Goal: Task Accomplishment & Management: Complete application form

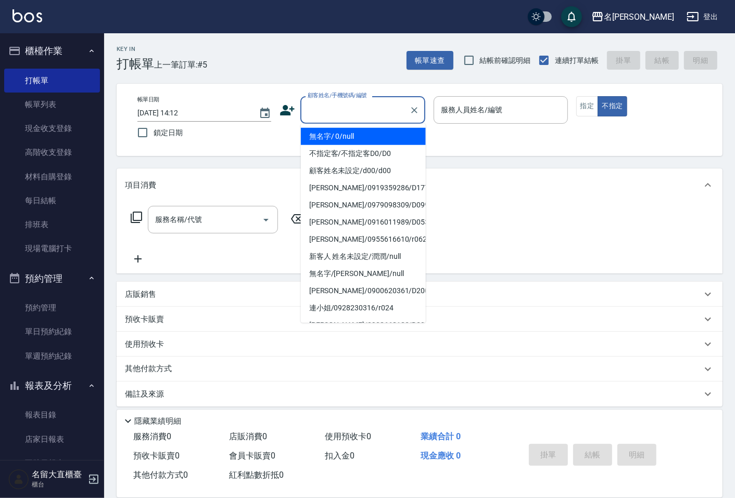
click at [314, 105] on input "顧客姓名/手機號碼/編號" at bounding box center [355, 110] width 100 height 18
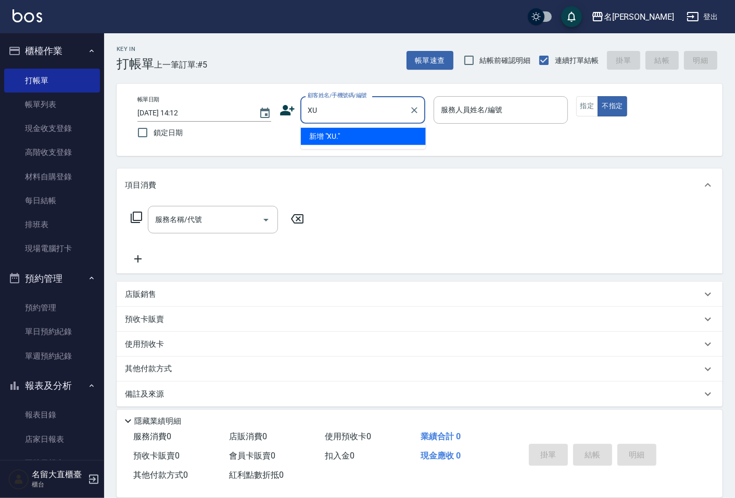
type input "X"
type input "[PERSON_NAME]/[PERSON_NAME]D261/D261"
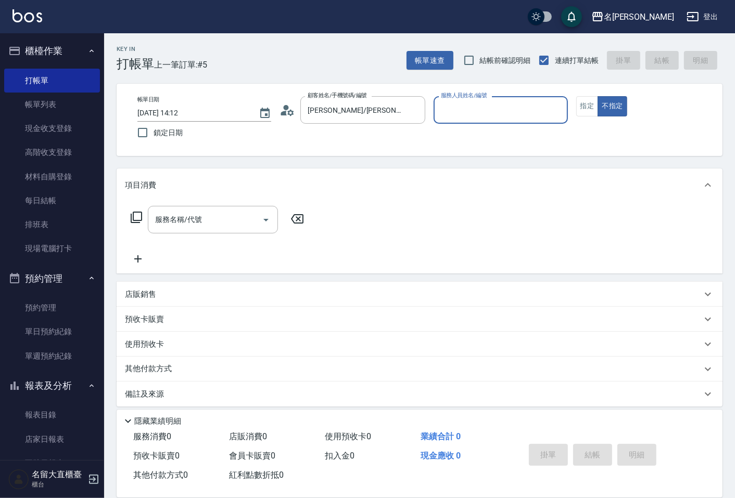
type input "[PERSON_NAME]3"
click at [597, 96] on button "不指定" at bounding box center [611, 106] width 29 height 20
type button "false"
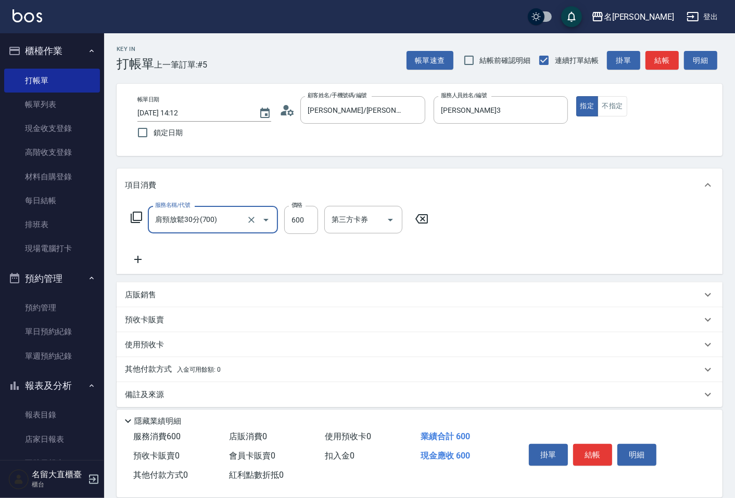
type input "肩頸放鬆30分(700)"
click at [190, 211] on input "肩頸放鬆30分(700)" at bounding box center [198, 220] width 92 height 18
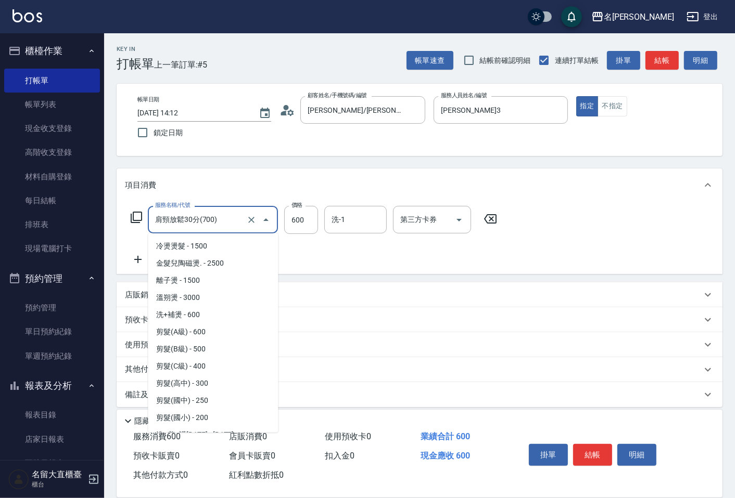
scroll to position [679, 0]
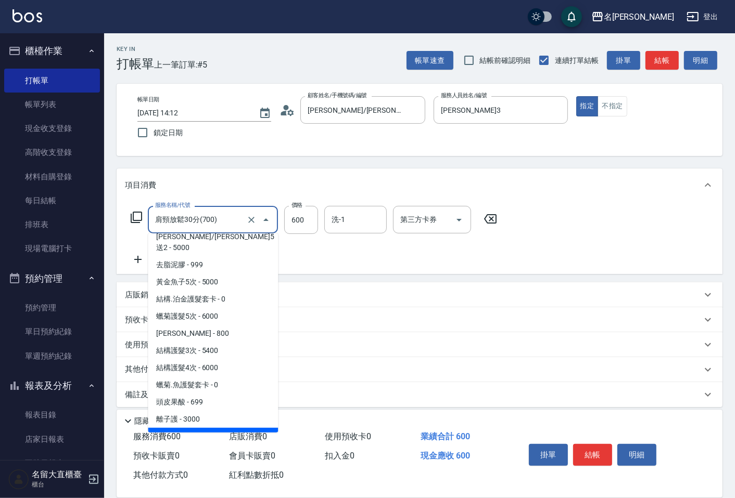
click at [190, 211] on input "肩頸放鬆30分(700)" at bounding box center [198, 220] width 92 height 18
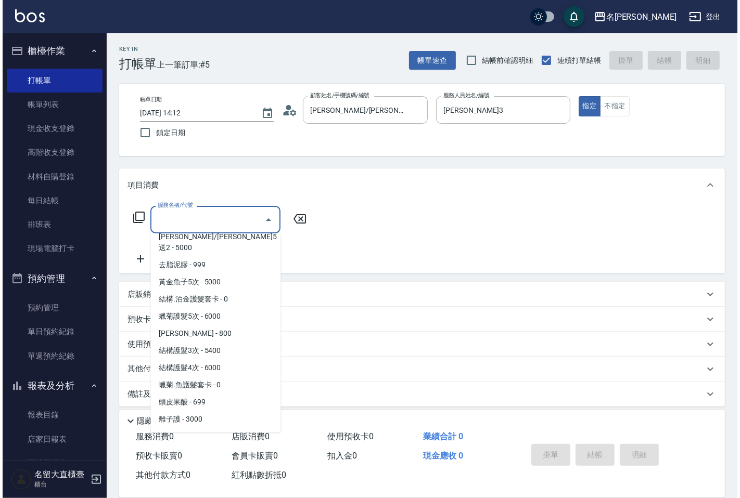
scroll to position [0, 0]
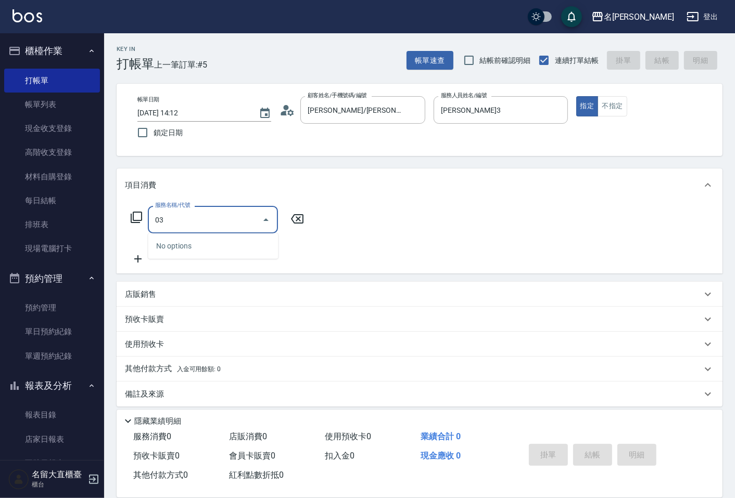
type input "0"
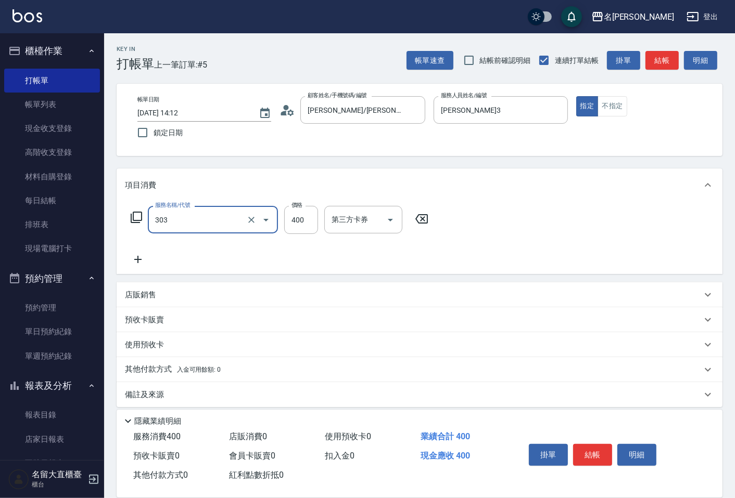
type input "剪髮(C級)(303)"
click at [662, 60] on button "結帳" at bounding box center [661, 60] width 33 height 19
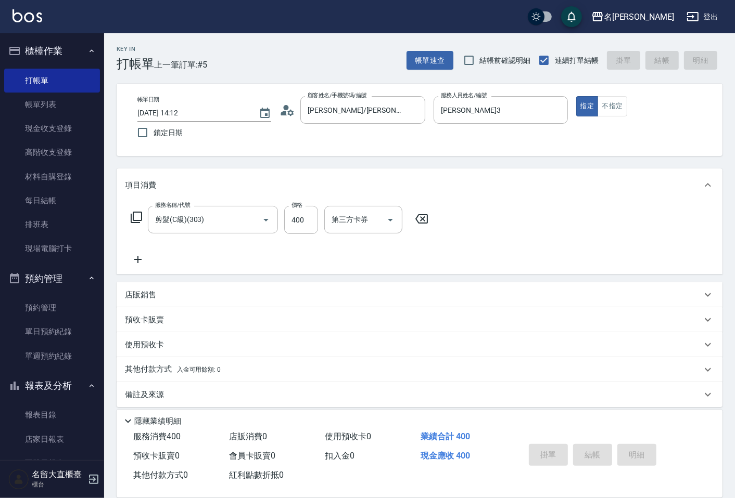
type input "[DATE] 15:37"
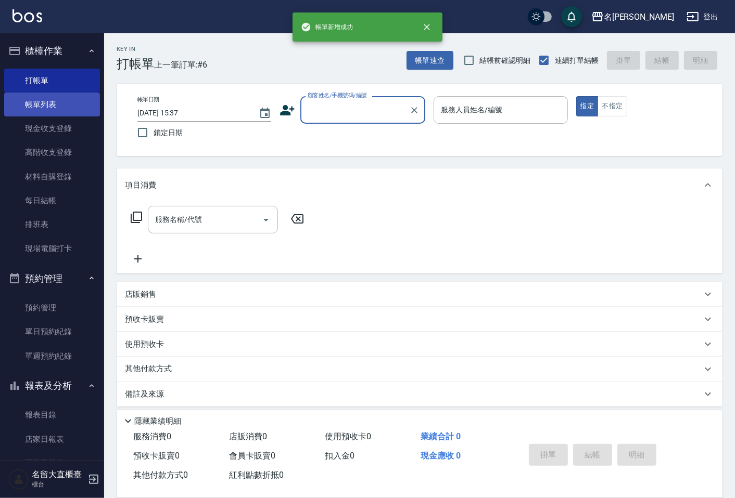
click at [68, 107] on link "帳單列表" at bounding box center [52, 105] width 96 height 24
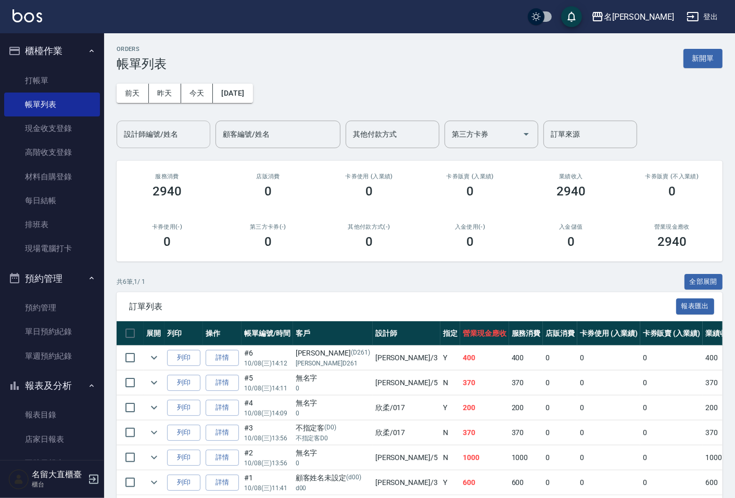
click at [127, 134] on input "設計師編號/姓名" at bounding box center [163, 134] width 84 height 18
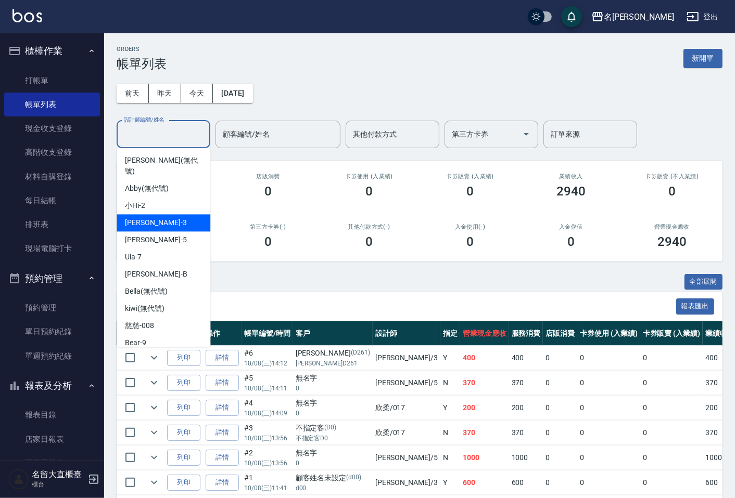
click at [126, 217] on span "[PERSON_NAME]3" at bounding box center [155, 222] width 61 height 11
type input "[PERSON_NAME]3"
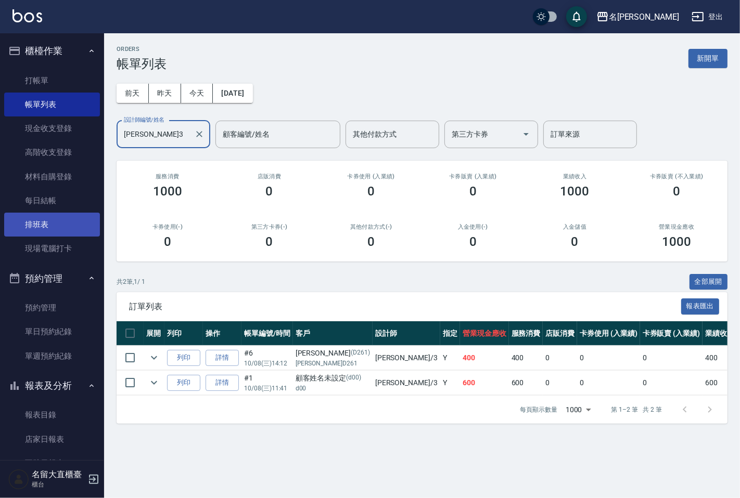
scroll to position [115, 0]
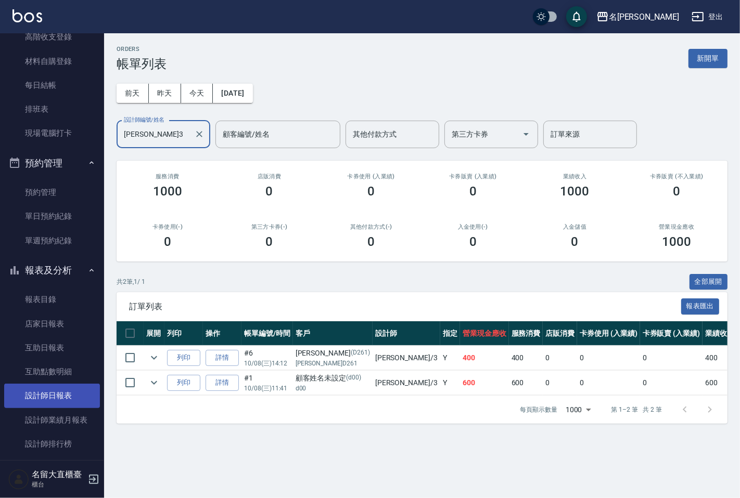
click at [50, 390] on link "設計師日報表" at bounding box center [52, 396] width 96 height 24
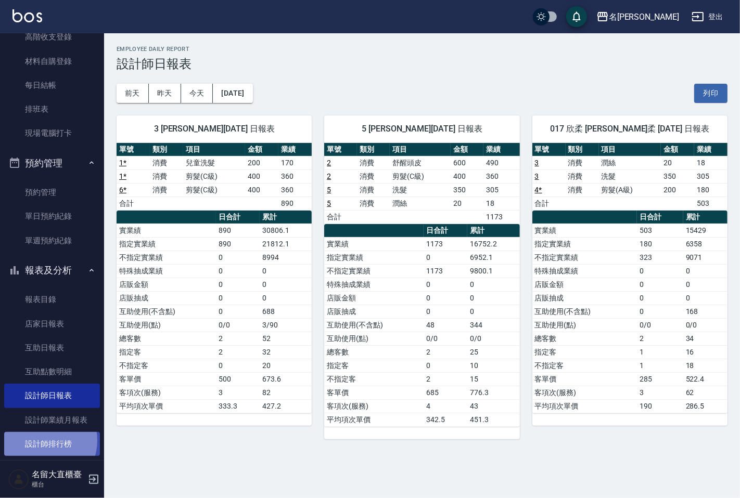
click at [44, 441] on link "設計師排行榜" at bounding box center [52, 444] width 96 height 24
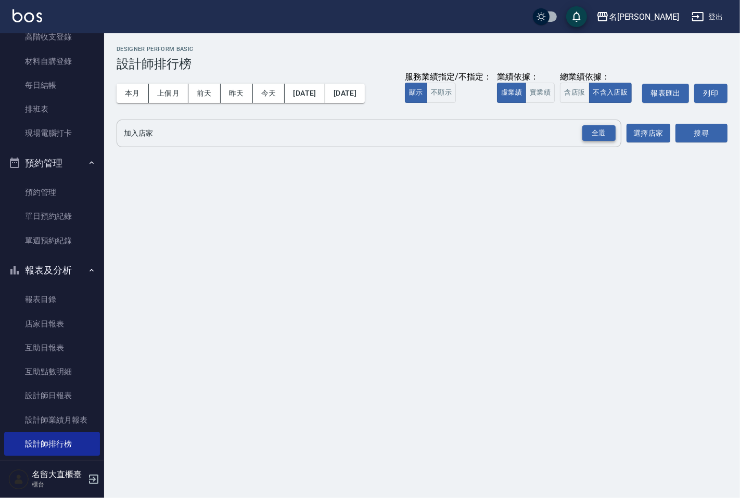
click at [597, 138] on div "全選" at bounding box center [598, 133] width 33 height 16
click at [687, 134] on button "搜尋" at bounding box center [701, 133] width 52 height 19
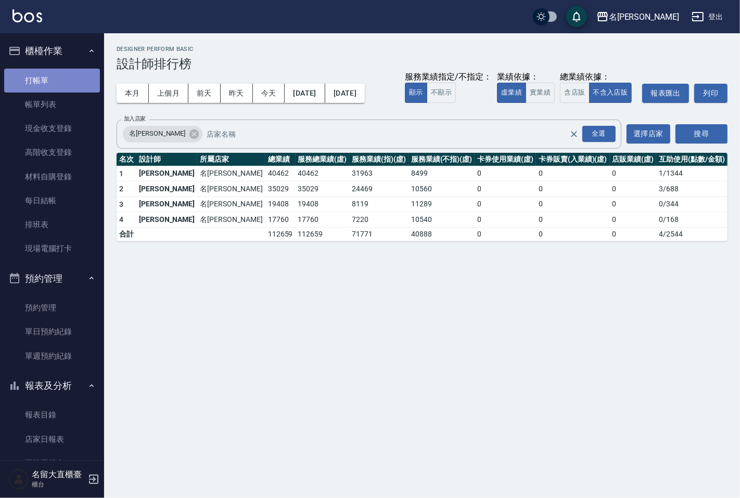
click at [59, 69] on link "打帳單" at bounding box center [52, 81] width 96 height 24
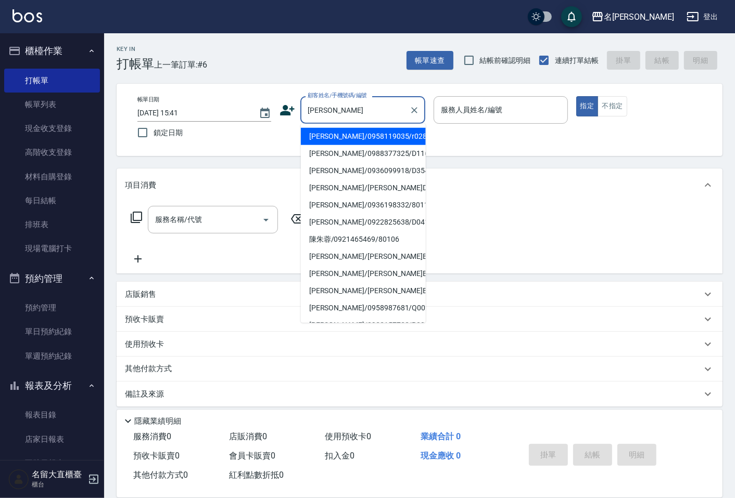
click at [332, 131] on li "[PERSON_NAME]/0958119035/r028" at bounding box center [363, 136] width 125 height 17
type input "[PERSON_NAME]/0958119035/r028"
type input "Reese-5"
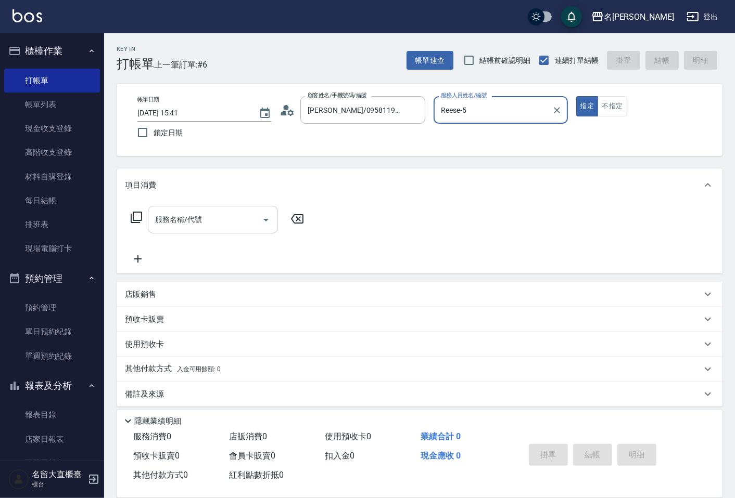
click at [226, 200] on div "項目消費" at bounding box center [420, 185] width 606 height 33
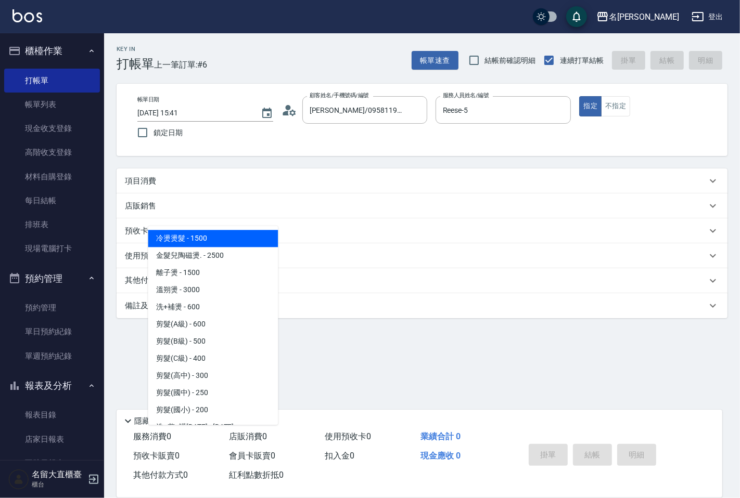
click at [227, 203] on div "項目消費 服務名稱/代號 服務名稱/代號 店販銷售 服務人員姓名/編號 服務人員姓名/編號 商品代號/名稱 商品代號/名稱 預收卡販賣 卡券名稱/代號 卡券名…" at bounding box center [422, 244] width 611 height 150
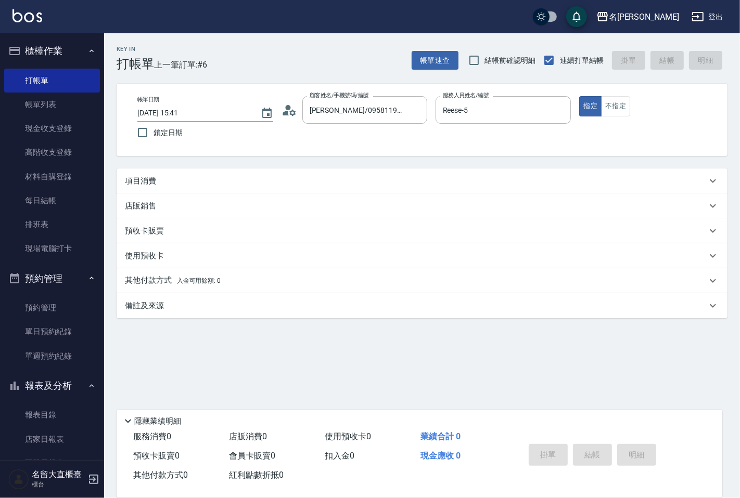
click at [248, 189] on div "項目消費" at bounding box center [422, 181] width 611 height 25
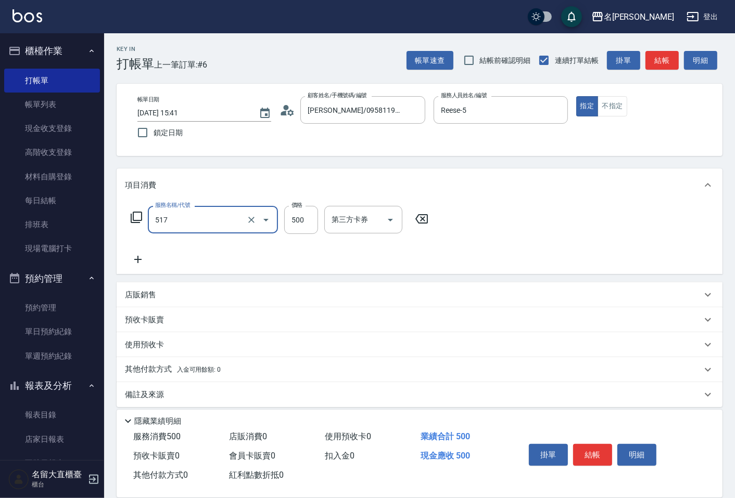
type input "舒醒頭皮(517)"
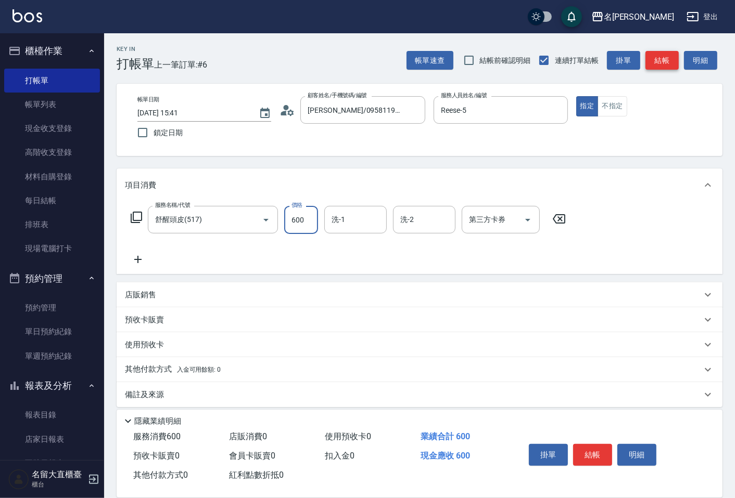
type input "600"
click at [649, 65] on button "結帳" at bounding box center [661, 60] width 33 height 19
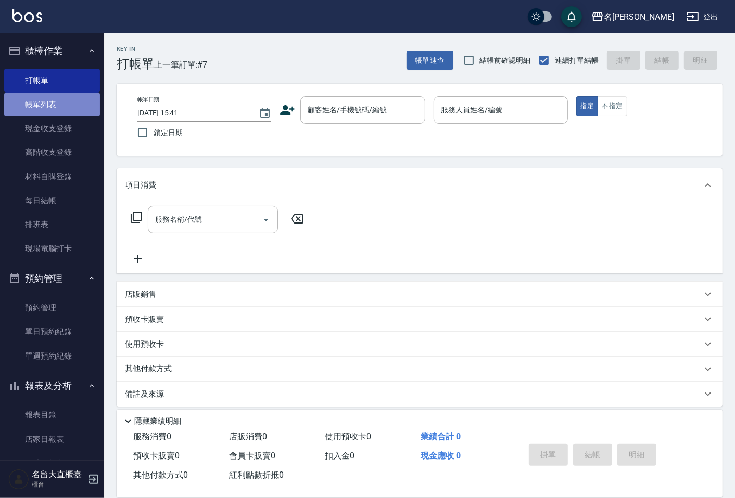
click at [82, 96] on link "帳單列表" at bounding box center [52, 105] width 96 height 24
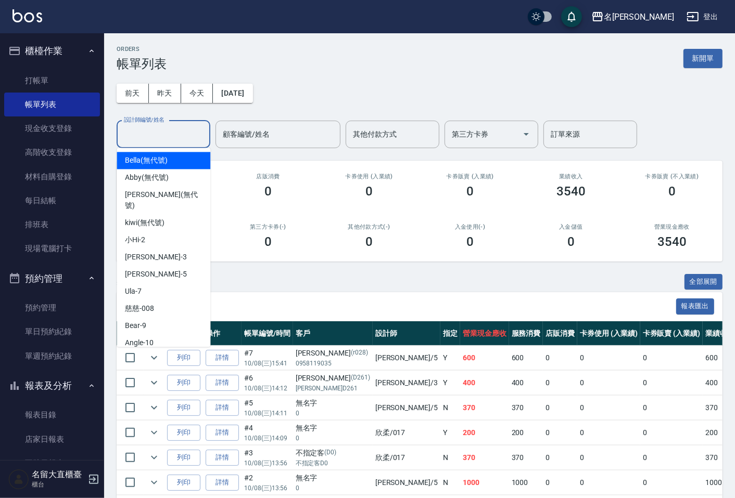
click at [142, 129] on input "設計師編號/姓名" at bounding box center [163, 134] width 84 height 18
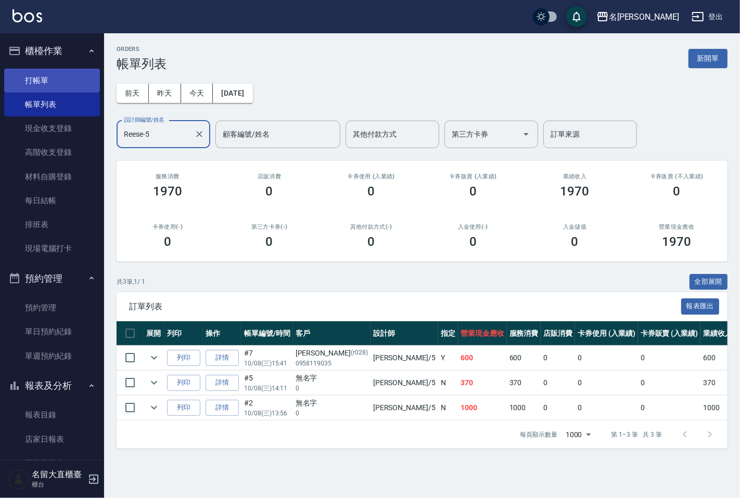
type input "Reese-5"
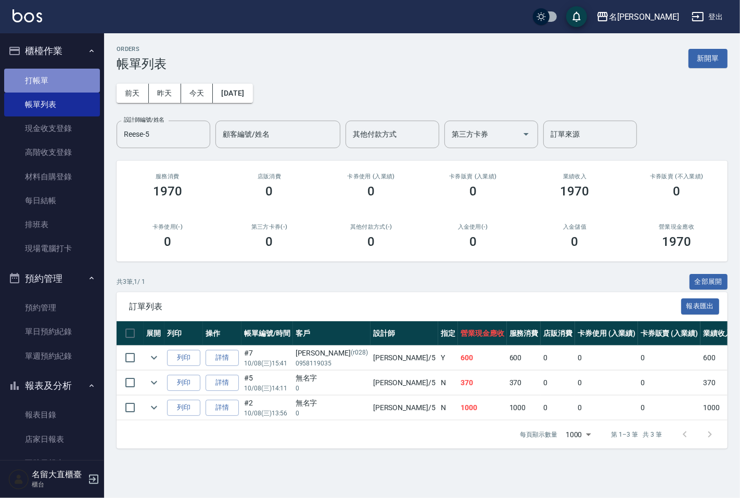
click at [81, 89] on link "打帳單" at bounding box center [52, 81] width 96 height 24
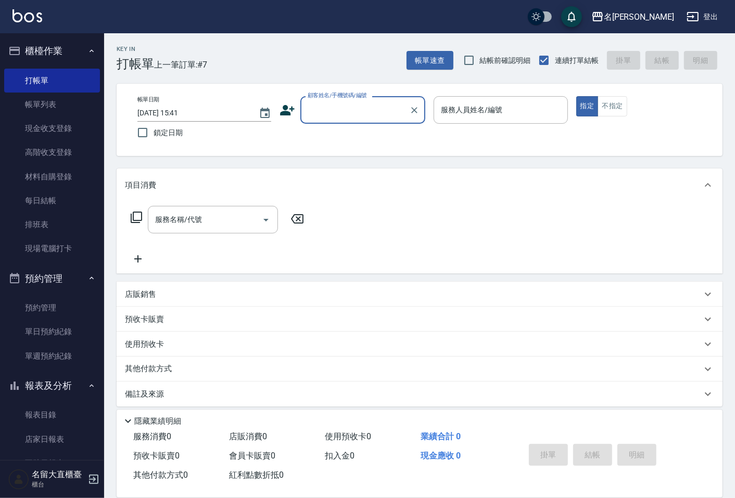
click at [350, 102] on input "顧客姓名/手機號碼/編號" at bounding box center [355, 110] width 100 height 18
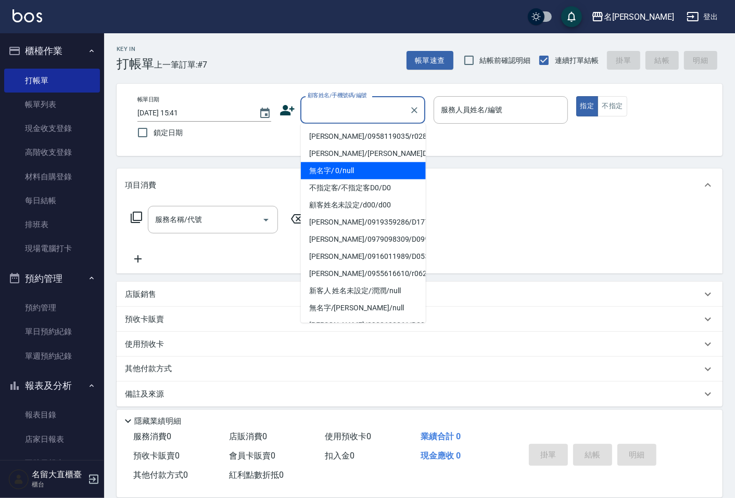
click at [317, 172] on li "無名字/ 0/null" at bounding box center [363, 170] width 125 height 17
type input "無名字/ 0/null"
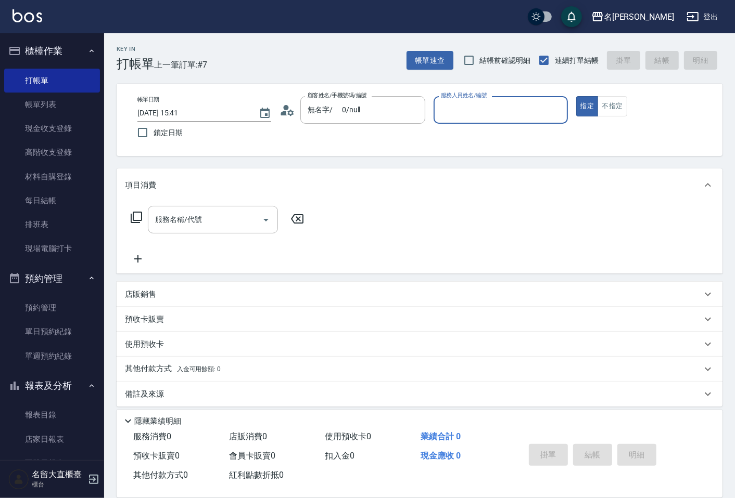
drag, startPoint x: 460, startPoint y: 100, endPoint x: 478, endPoint y: 120, distance: 26.1
click at [461, 102] on input "服務人員姓名/編號" at bounding box center [500, 110] width 124 height 18
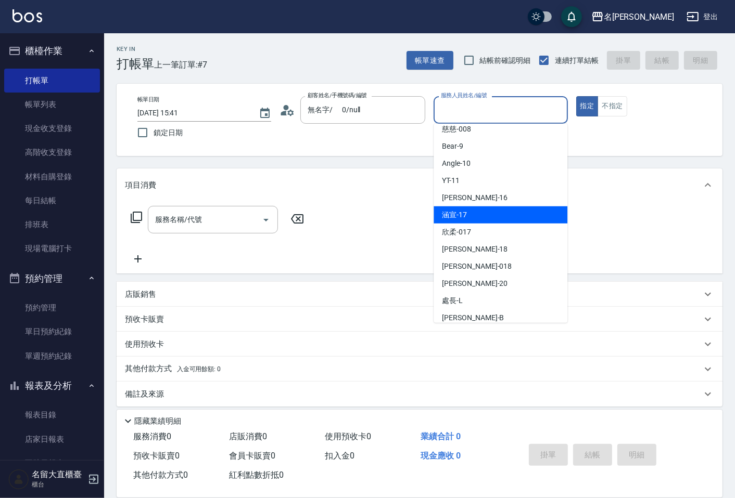
scroll to position [152, 0]
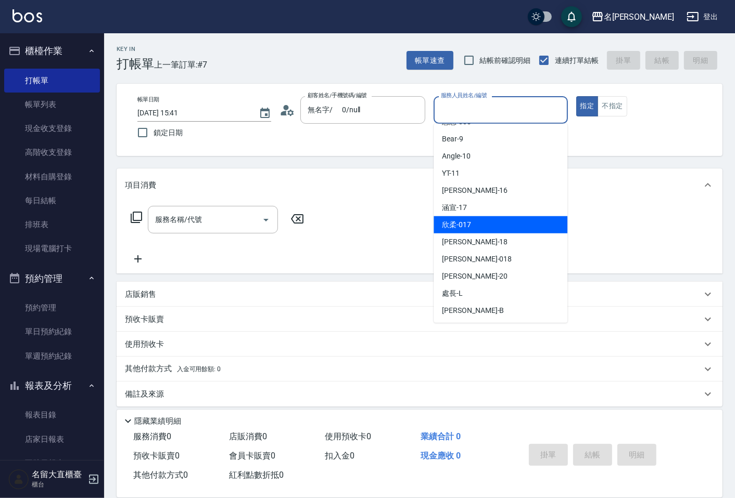
click at [492, 230] on div "欣柔 -017" at bounding box center [500, 224] width 134 height 17
type input "欣柔-017"
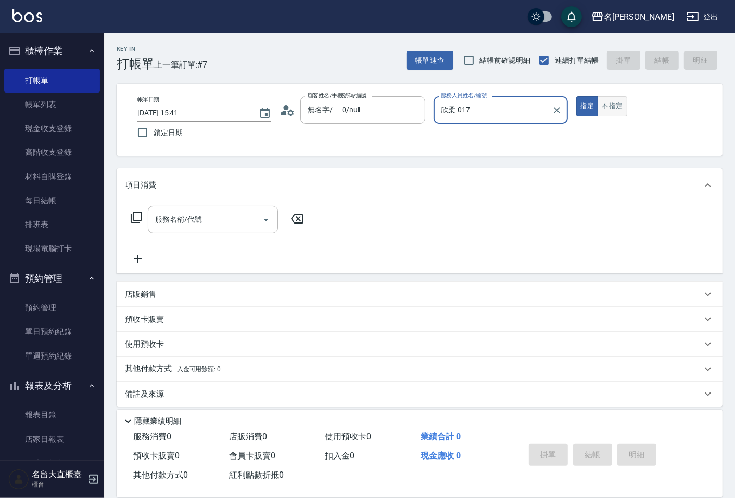
click at [603, 114] on button "不指定" at bounding box center [611, 106] width 29 height 20
click at [185, 224] on input "服務名稱/代號" at bounding box center [204, 220] width 105 height 18
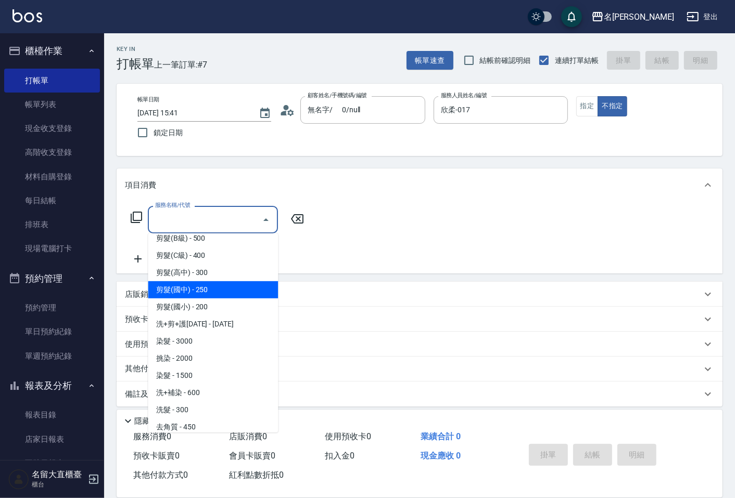
scroll to position [115, 0]
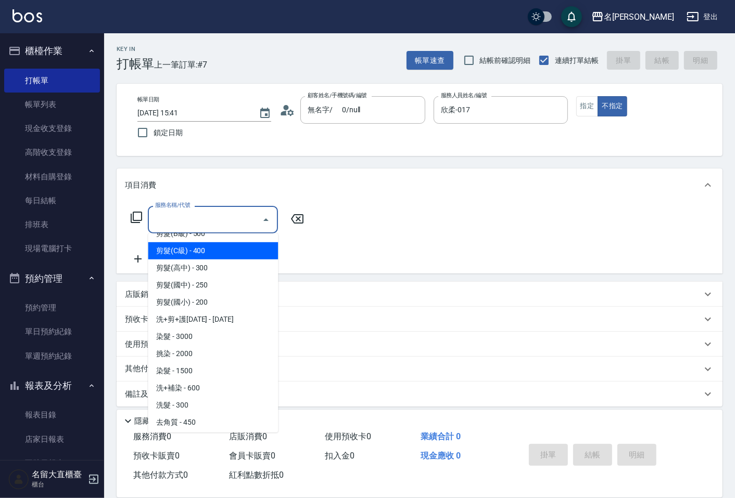
click at [169, 254] on span "剪髮(C級) - 400" at bounding box center [213, 250] width 130 height 17
type input "剪髮(C級)(303)"
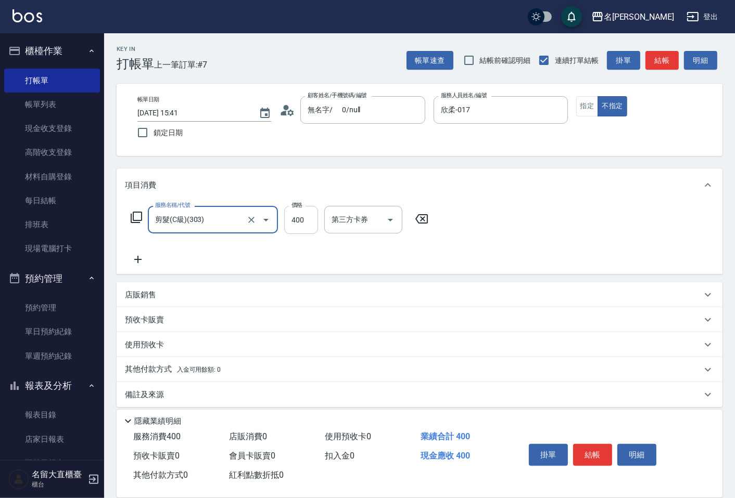
click at [293, 223] on input "400" at bounding box center [301, 220] width 34 height 28
type input "200"
click at [137, 258] on icon at bounding box center [138, 259] width 26 height 12
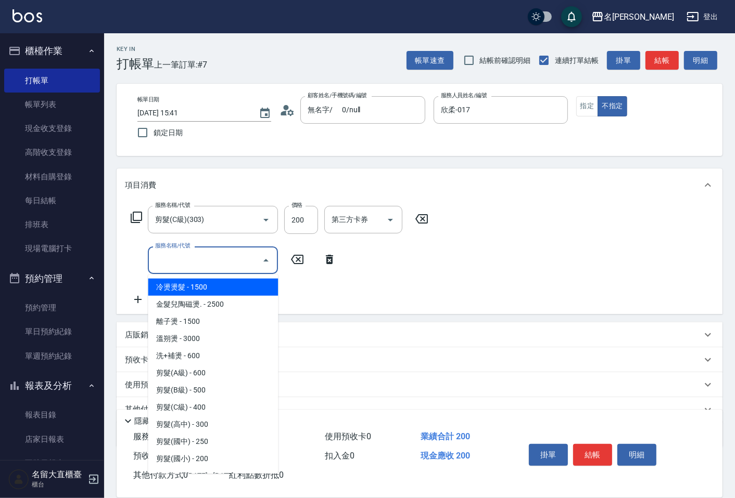
click at [179, 266] on input "服務名稱/代號" at bounding box center [204, 260] width 105 height 18
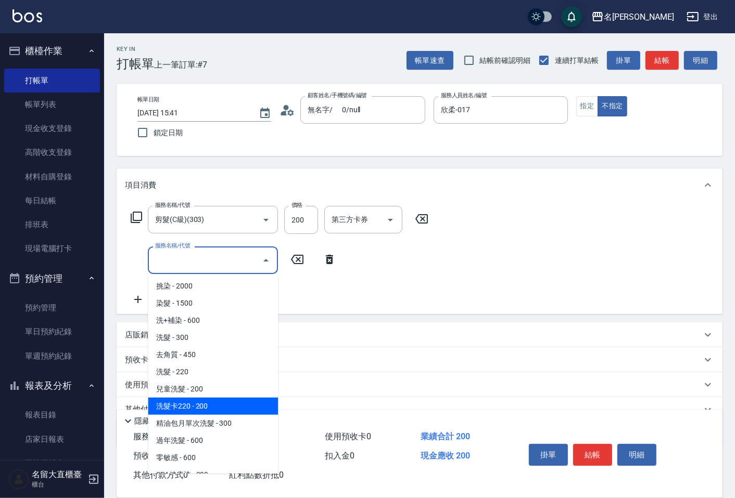
scroll to position [231, 0]
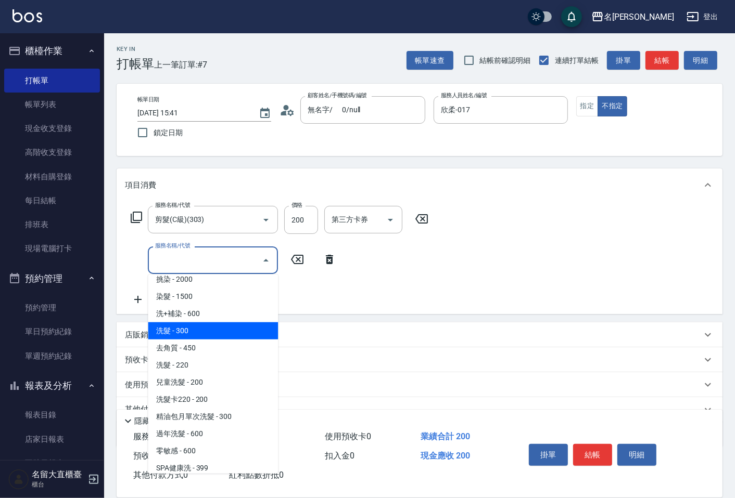
click at [179, 336] on span "洗髮 - 300" at bounding box center [213, 331] width 130 height 17
type input "洗髮(500)"
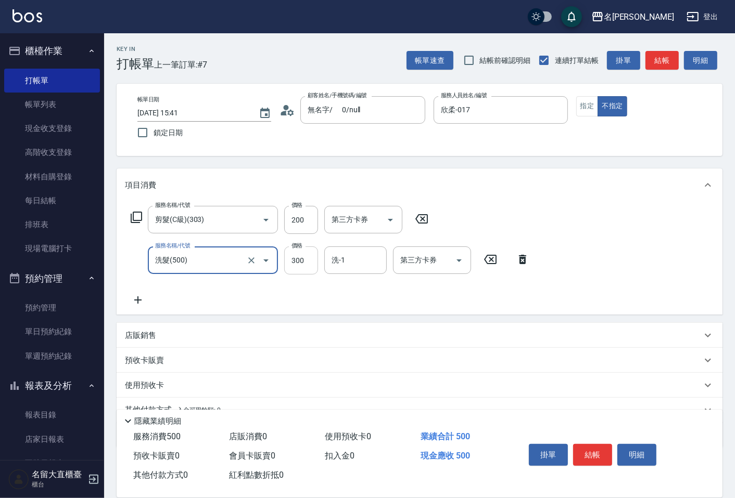
click at [297, 272] on input "300" at bounding box center [301, 261] width 34 height 28
type input "350"
click at [588, 449] on button "結帳" at bounding box center [592, 455] width 39 height 22
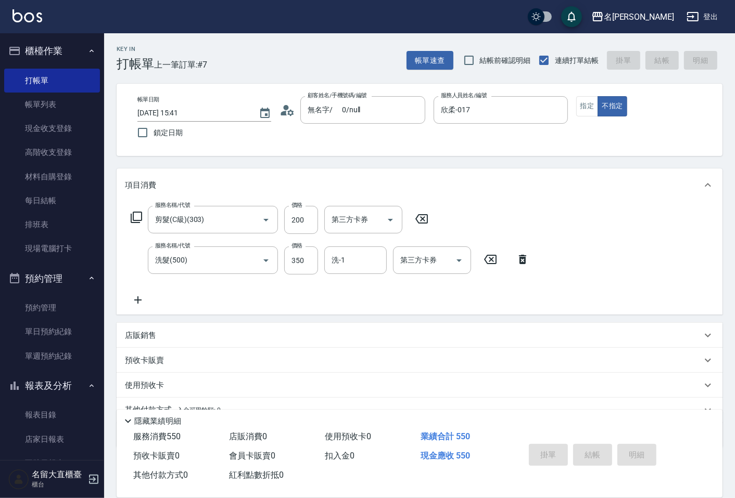
type input "[DATE] 16:11"
